Goal: Information Seeking & Learning: Check status

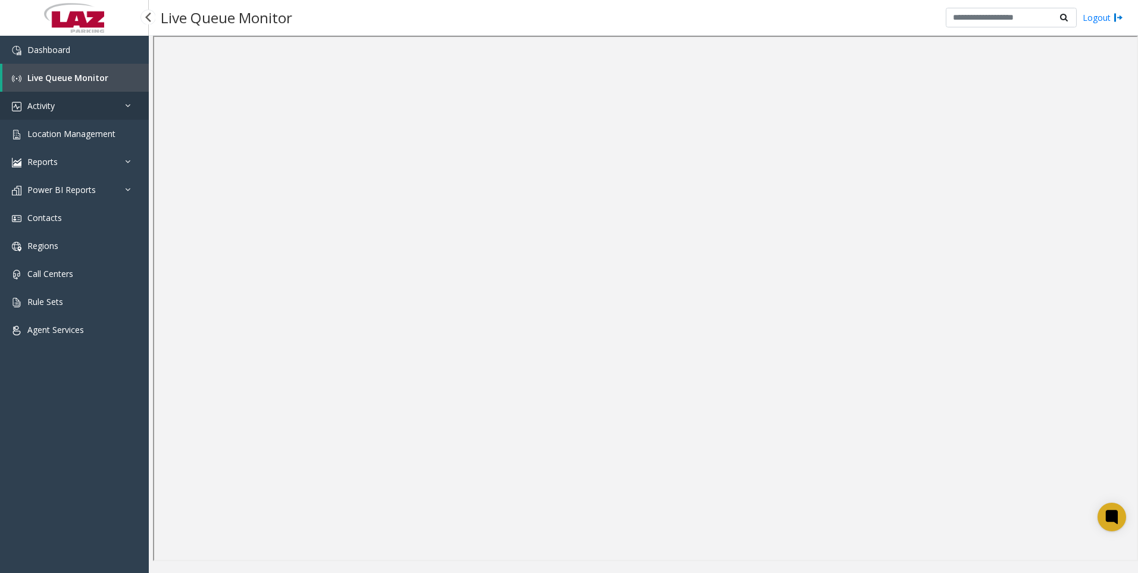
click at [67, 103] on link "Activity" at bounding box center [74, 106] width 149 height 28
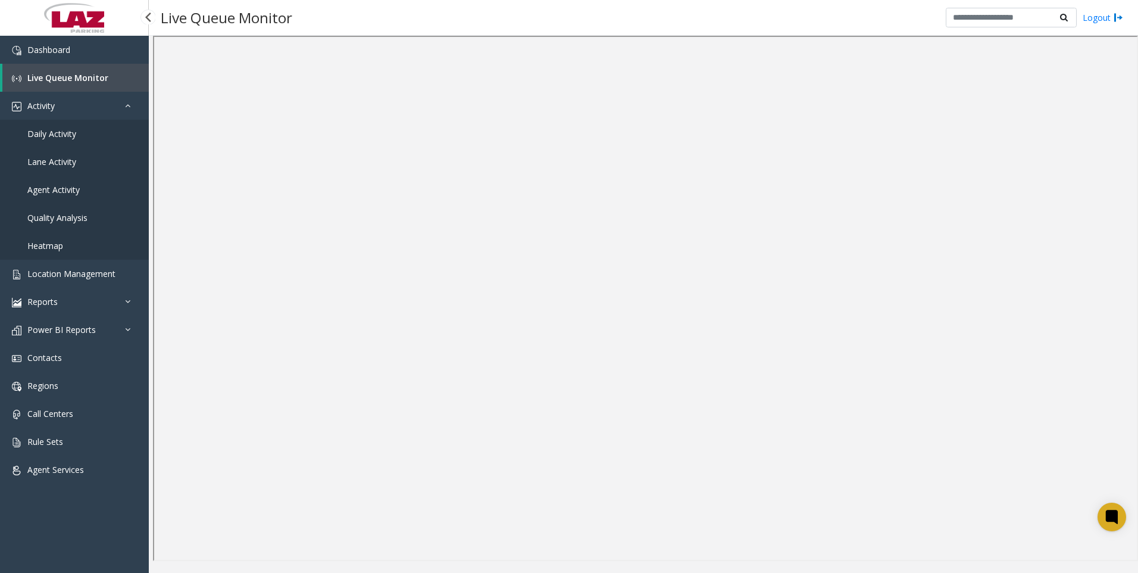
click at [64, 184] on span "Agent Activity" at bounding box center [53, 189] width 52 height 11
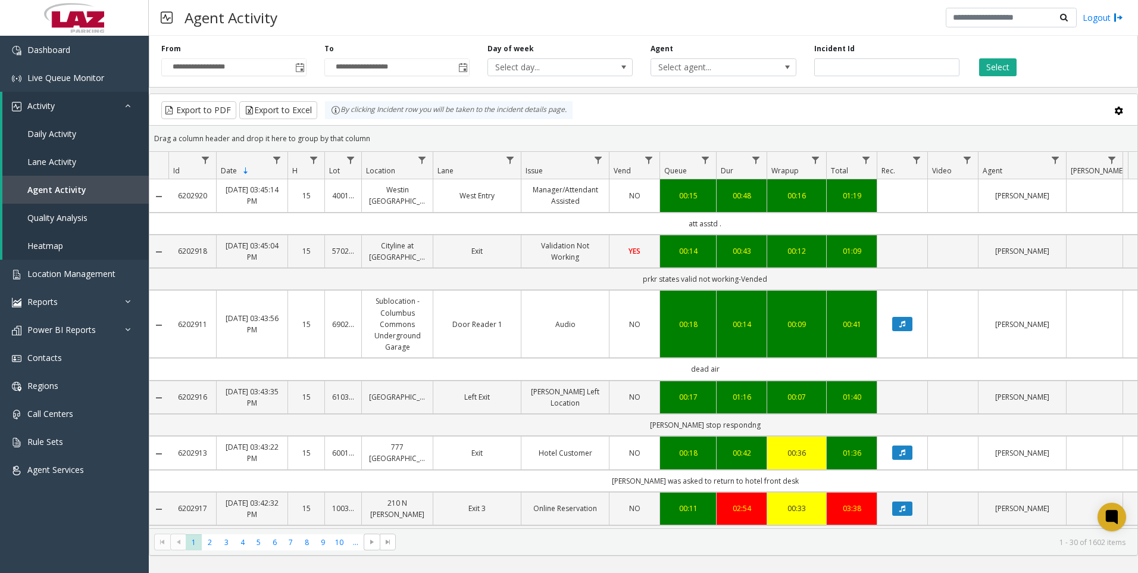
click at [726, 57] on div "Agent Select agent..." at bounding box center [723, 59] width 163 height 33
click at [728, 67] on span "Select agent..." at bounding box center [708, 67] width 115 height 17
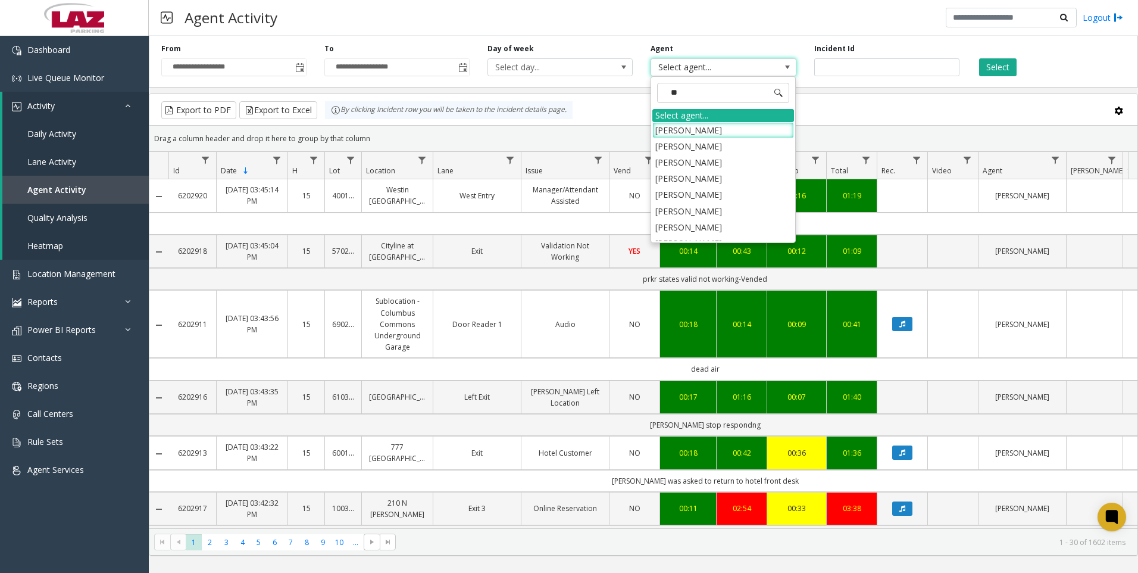
type input "***"
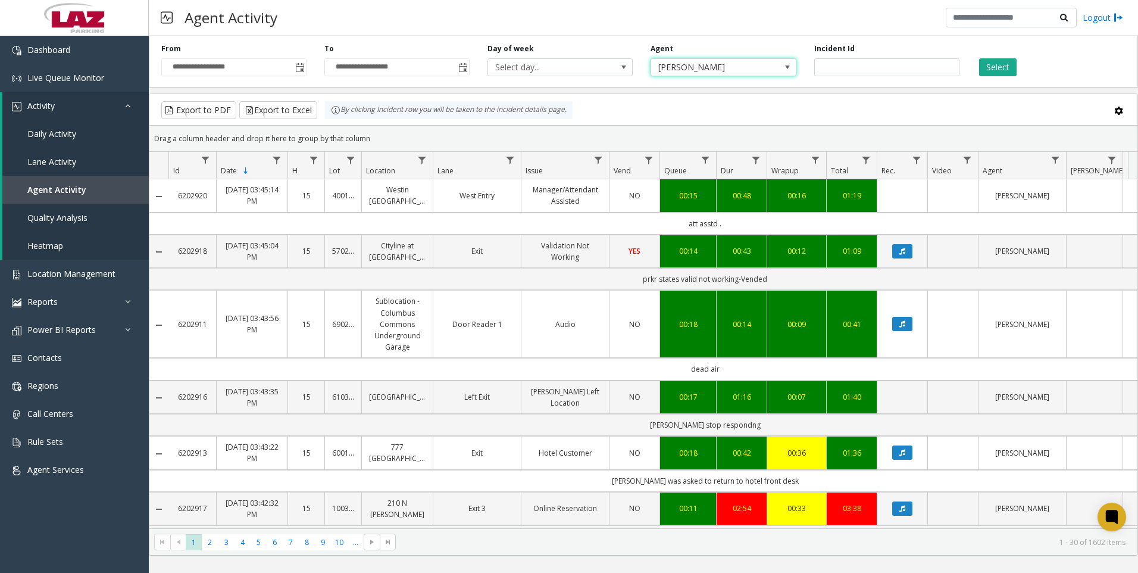
click at [973, 62] on div "Select" at bounding box center [1049, 59] width 163 height 33
click at [993, 64] on button "Select" at bounding box center [997, 67] width 37 height 18
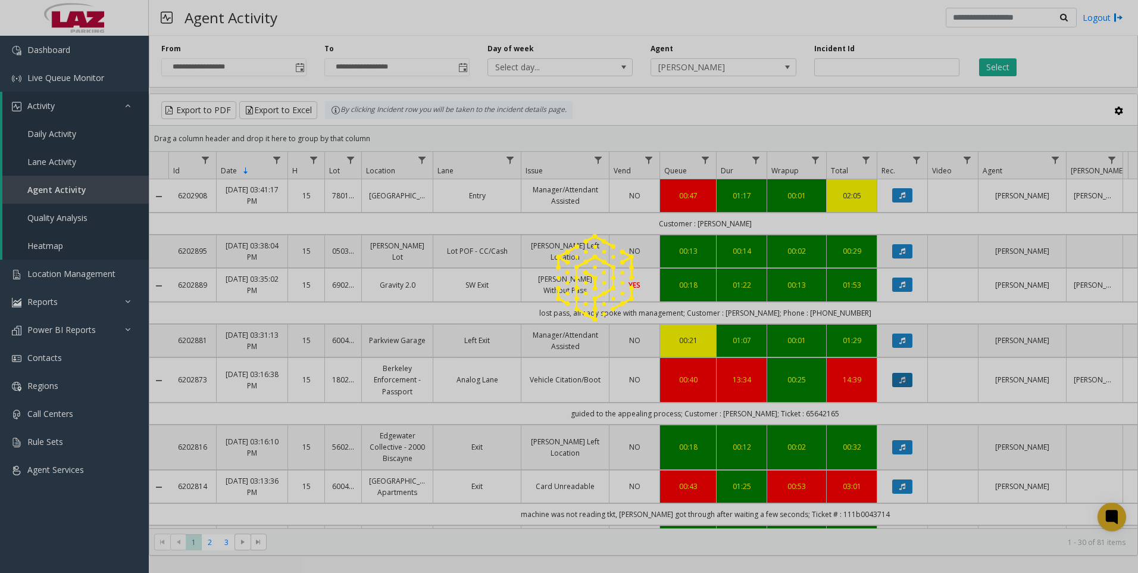
click at [908, 378] on div at bounding box center [569, 286] width 1138 height 573
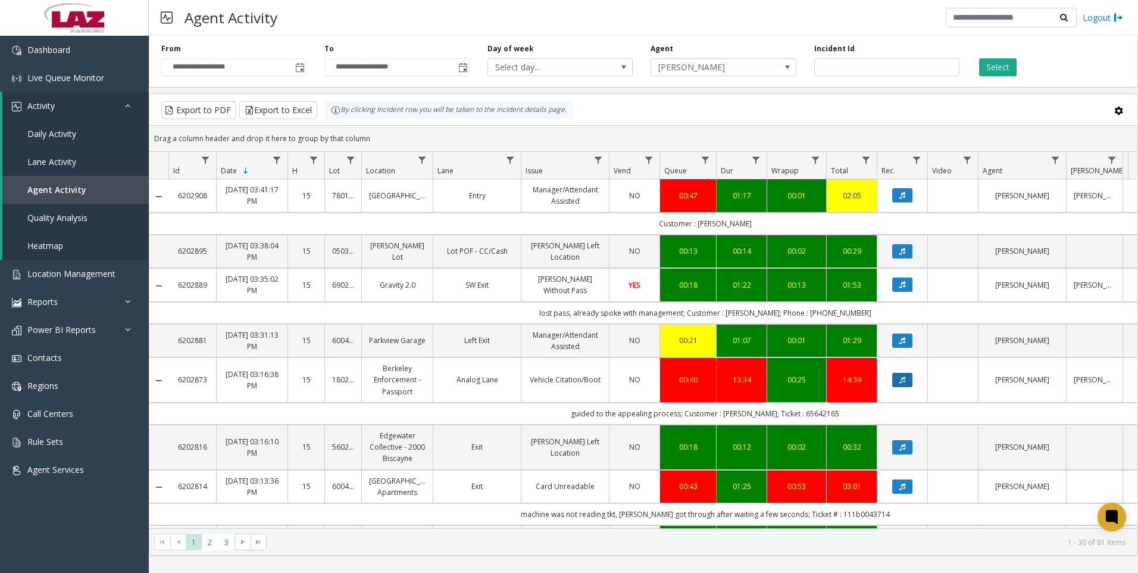
click at [898, 379] on button "Data table" at bounding box center [902, 380] width 20 height 14
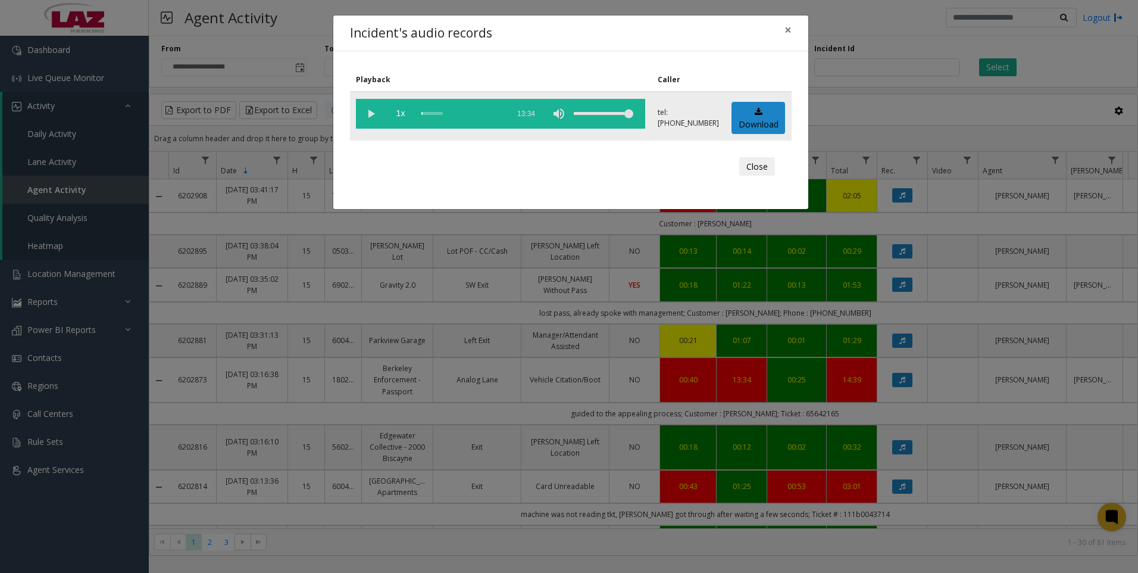
click at [368, 117] on vg-play-pause at bounding box center [371, 114] width 30 height 30
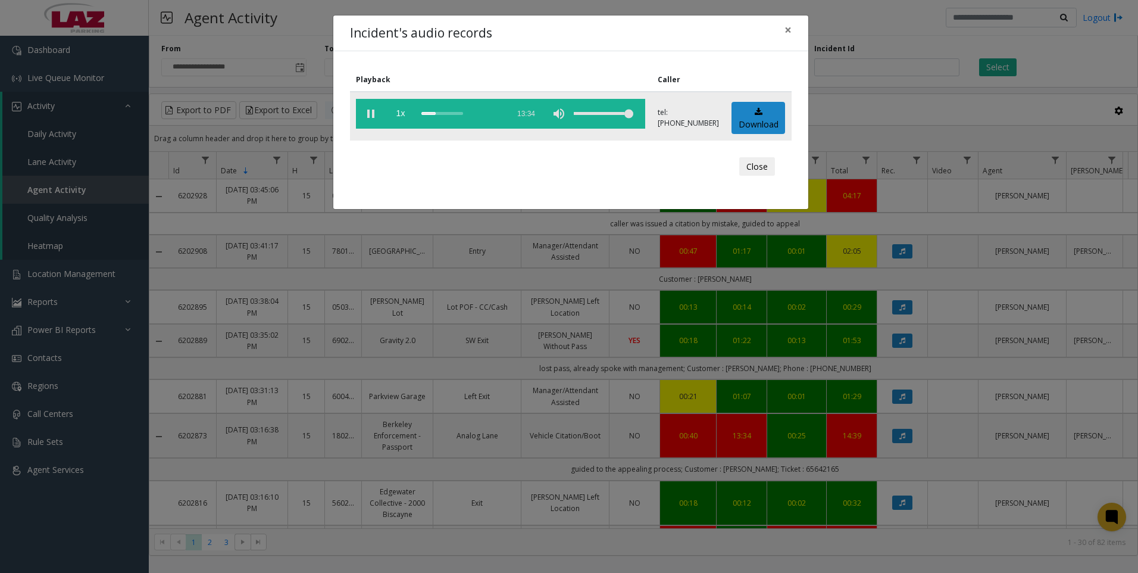
click at [373, 117] on vg-play-pause at bounding box center [371, 114] width 30 height 30
click at [756, 170] on button "Close" at bounding box center [757, 166] width 36 height 19
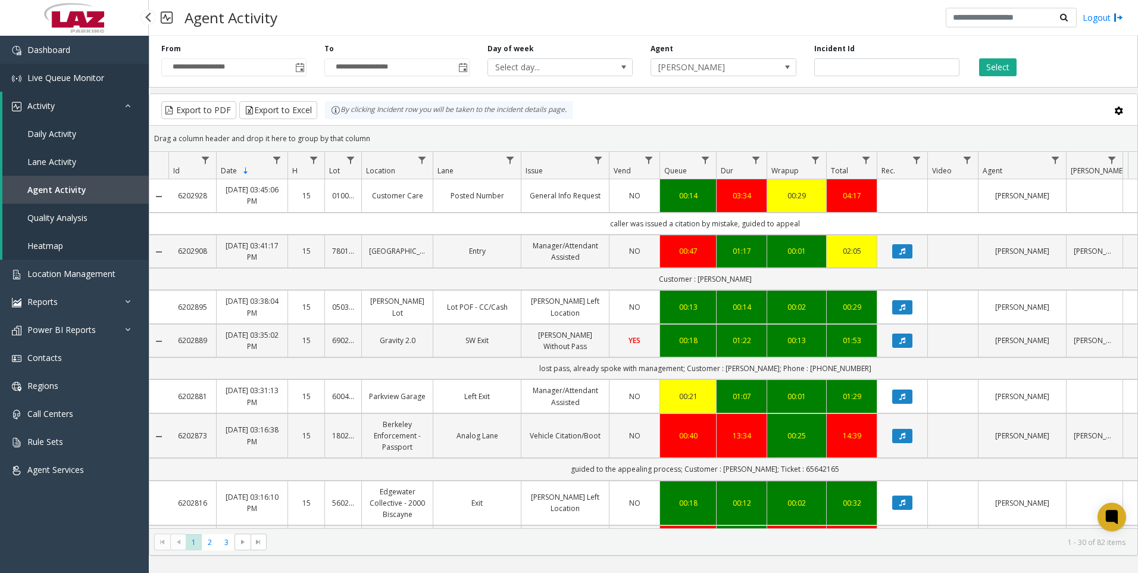
click at [71, 79] on span "Live Queue Monitor" at bounding box center [65, 77] width 77 height 11
